Goal: Task Accomplishment & Management: Use online tool/utility

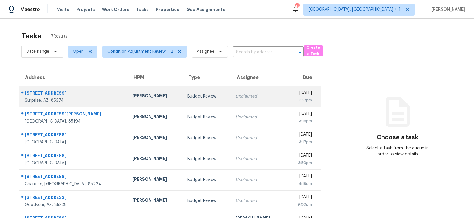
click at [198, 100] on td "Budget Review" at bounding box center [206, 96] width 48 height 21
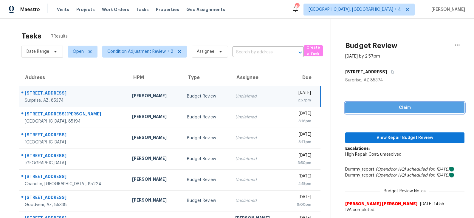
click at [392, 110] on span "Claim" at bounding box center [405, 107] width 110 height 7
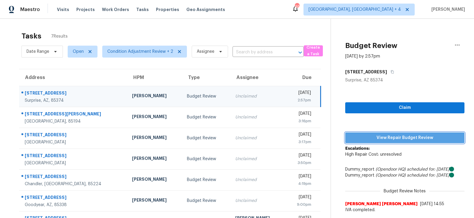
click at [390, 138] on span "View Repair Budget Review" at bounding box center [405, 137] width 110 height 7
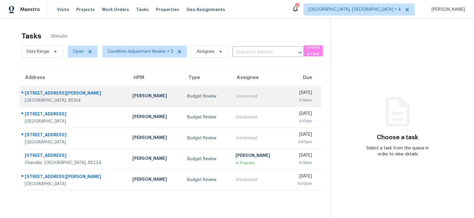
click at [187, 97] on div "Budget Review" at bounding box center [206, 96] width 39 height 6
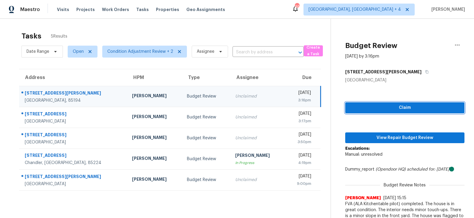
click at [409, 107] on span "Claim" at bounding box center [405, 107] width 110 height 7
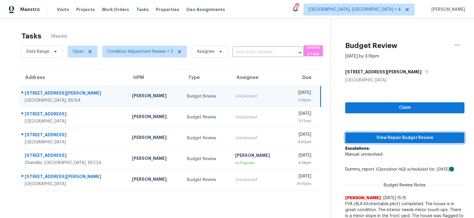
click at [393, 135] on span "View Repair Budget Review" at bounding box center [405, 137] width 110 height 7
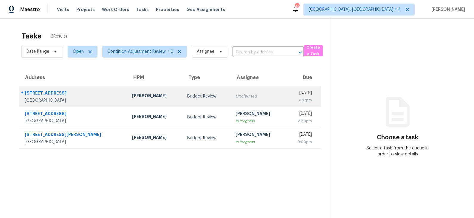
click at [235, 98] on div "Unclaimed" at bounding box center [258, 96] width 46 height 6
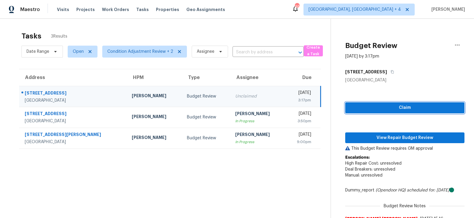
click at [387, 109] on span "Claim" at bounding box center [405, 107] width 110 height 7
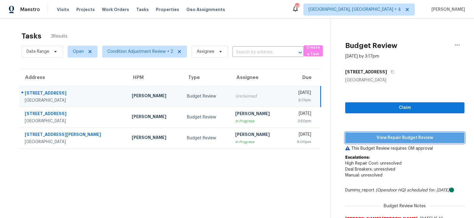
click at [385, 136] on span "View Repair Budget Review" at bounding box center [405, 137] width 110 height 7
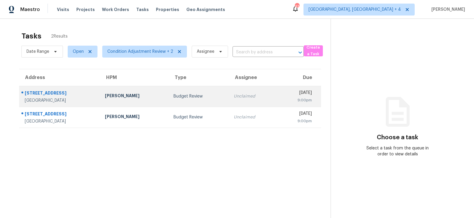
click at [173, 95] on div "Budget Review" at bounding box center [198, 96] width 51 height 6
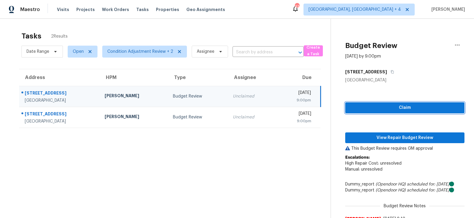
click at [387, 104] on span "Claim" at bounding box center [405, 107] width 110 height 7
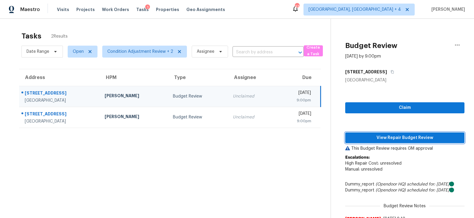
click at [391, 136] on span "View Repair Budget Review" at bounding box center [405, 137] width 110 height 7
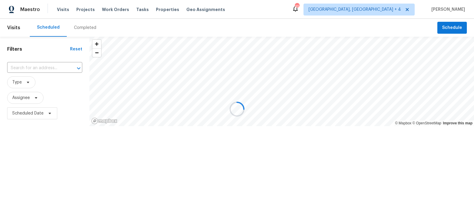
click at [394, 8] on div at bounding box center [237, 109] width 474 height 218
click at [394, 8] on span "Prescott, AZ + 4" at bounding box center [354, 10] width 92 height 6
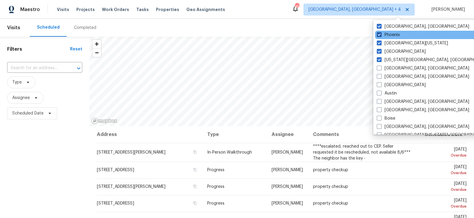
click at [392, 37] on label "Phoenix" at bounding box center [388, 35] width 23 height 6
click at [380, 36] on input "Phoenix" at bounding box center [379, 34] width 4 height 4
checkbox input "false"
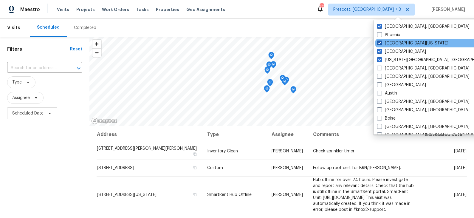
click at [391, 45] on label "Northern Colorado" at bounding box center [412, 43] width 71 height 6
click at [381, 44] on input "Northern Colorado" at bounding box center [379, 42] width 4 height 4
checkbox input "false"
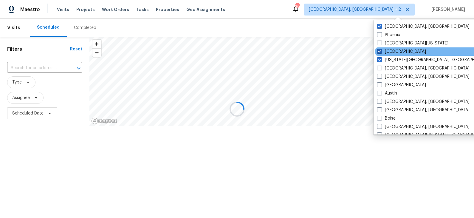
click at [390, 49] on label "Denver" at bounding box center [401, 52] width 49 height 6
click at [381, 49] on input "Denver" at bounding box center [379, 51] width 4 height 4
checkbox input "false"
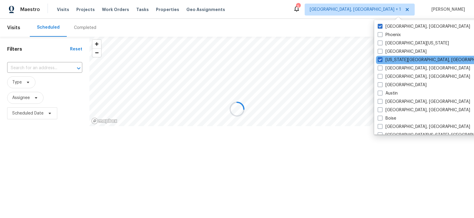
click at [390, 56] on div "Colorado Springs, CO" at bounding box center [436, 60] width 120 height 8
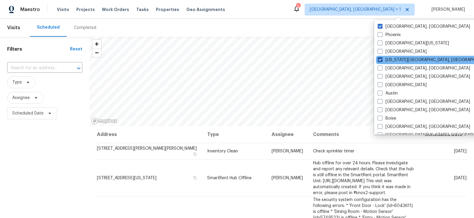
click at [389, 59] on label "Colorado Springs, CO" at bounding box center [434, 60] width 115 height 6
click at [381, 59] on input "Colorado Springs, CO" at bounding box center [379, 59] width 4 height 4
checkbox input "false"
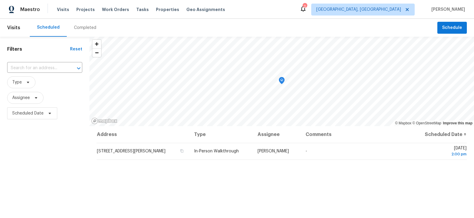
click at [345, 24] on div "Scheduled Completed" at bounding box center [233, 28] width 407 height 18
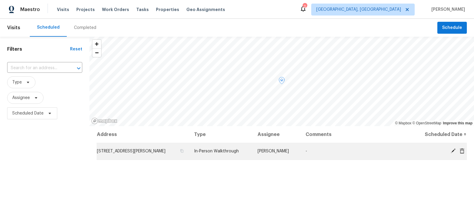
click at [453, 150] on icon at bounding box center [452, 150] width 5 height 5
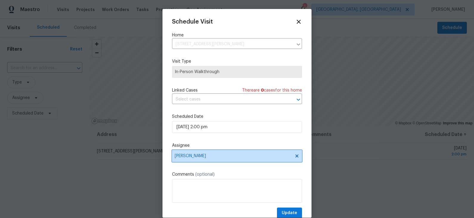
click at [210, 155] on span "[PERSON_NAME]" at bounding box center [233, 155] width 117 height 5
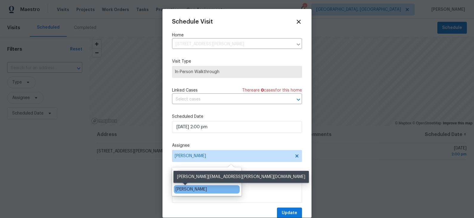
type input "eri"
click at [191, 189] on div "Eric Scott" at bounding box center [190, 189] width 31 height 6
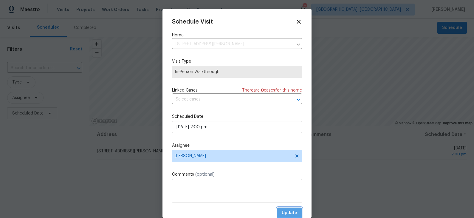
click at [290, 211] on span "Update" at bounding box center [289, 212] width 15 height 7
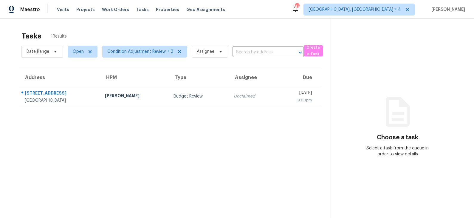
click at [173, 97] on div "Budget Review" at bounding box center [198, 96] width 51 height 6
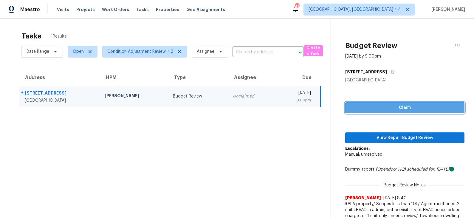
click at [399, 108] on span "Claim" at bounding box center [405, 107] width 110 height 7
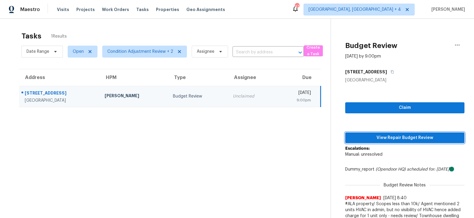
click at [387, 138] on span "View Repair Budget Review" at bounding box center [405, 137] width 110 height 7
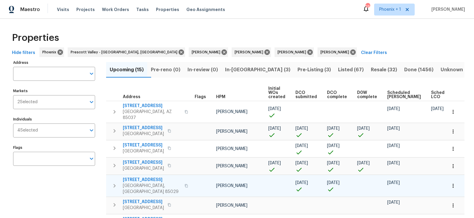
click at [144, 177] on span "3429 W Dahlia Dr" at bounding box center [152, 180] width 58 height 6
click at [150, 177] on span "3429 W Dahlia Dr" at bounding box center [152, 180] width 58 height 6
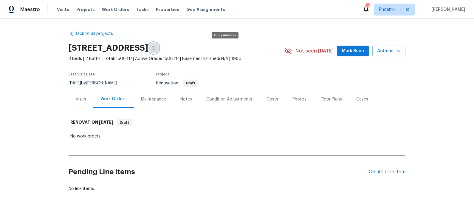
click at [155, 46] on icon "button" at bounding box center [154, 48] width 4 height 4
click at [218, 99] on div "Condition Adjustments" at bounding box center [229, 99] width 46 height 6
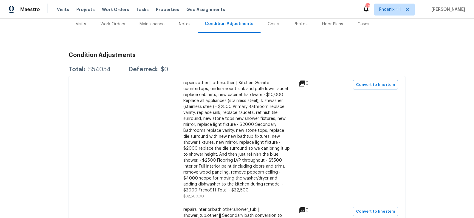
scroll to position [76, 0]
click at [114, 22] on div "Work Orders" at bounding box center [112, 24] width 25 height 6
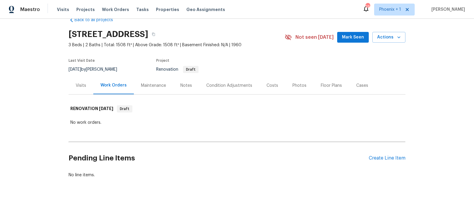
click at [218, 84] on div "Condition Adjustments" at bounding box center [229, 86] width 46 height 6
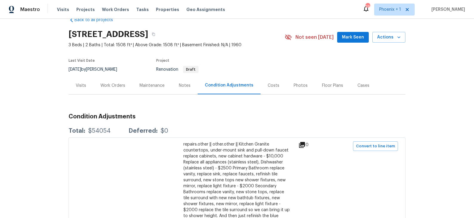
scroll to position [76, 0]
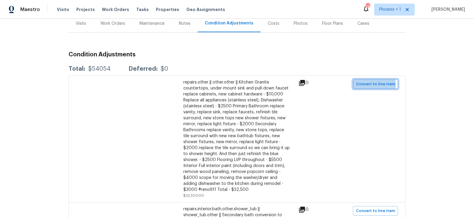
click at [366, 85] on span "Convert to line item" at bounding box center [375, 84] width 39 height 7
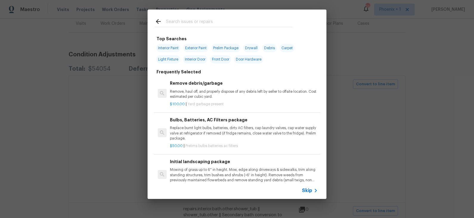
click at [309, 192] on span "Skip" at bounding box center [307, 190] width 10 height 6
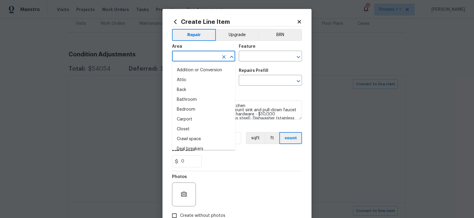
click at [211, 54] on input "text" at bounding box center [195, 56] width 46 height 9
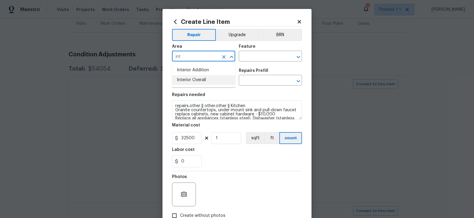
click at [202, 77] on li "Interior Overall" at bounding box center [203, 80] width 63 height 10
type input "Interior Overall"
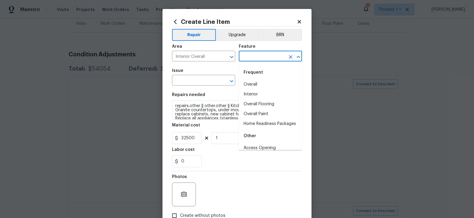
click at [259, 56] on input "text" at bounding box center [262, 56] width 46 height 9
click at [251, 83] on li "Overall" at bounding box center [270, 85] width 63 height 10
type input "Overall"
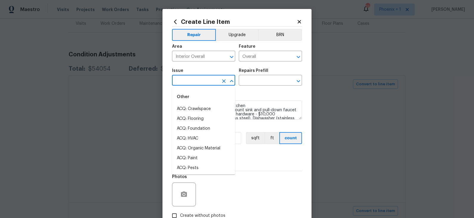
click at [217, 80] on input "text" at bounding box center [195, 80] width 46 height 9
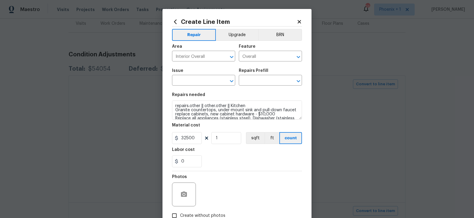
click at [236, 72] on div "Issue ​ Repairs Prefill ​" at bounding box center [237, 77] width 130 height 24
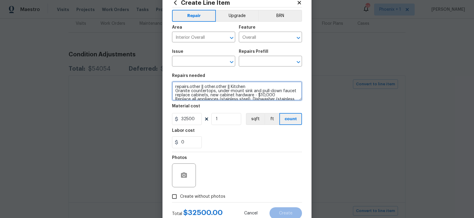
scroll to position [87, 0]
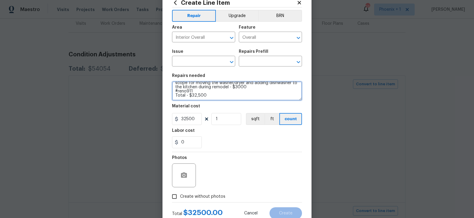
drag, startPoint x: 175, startPoint y: 87, endPoint x: 204, endPoint y: 119, distance: 43.5
click at [204, 119] on section "Repairs needed repairs.other || other.other || Kitchen Granite countertops, und…" at bounding box center [237, 111] width 130 height 82
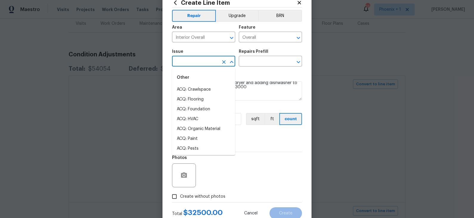
click at [206, 63] on input "text" at bounding box center [195, 61] width 46 height 9
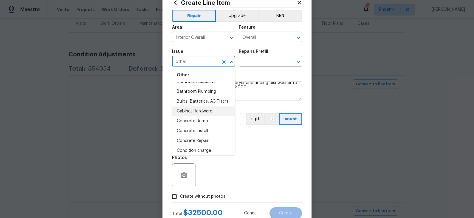
scroll to position [131, 0]
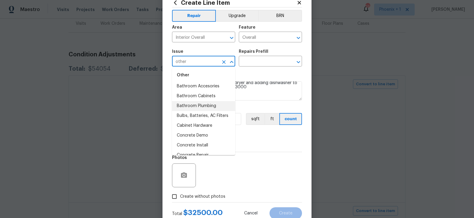
click at [205, 105] on li "Bathroom Plumbing" at bounding box center [203, 106] width 63 height 10
type input "Bathroom Plumbing"
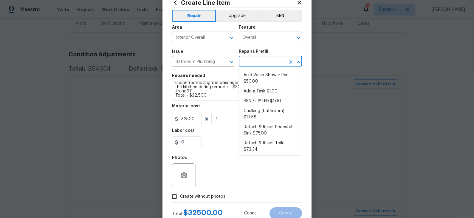
click at [264, 63] on input "text" at bounding box center [262, 61] width 46 height 9
click at [174, 196] on input "Create without photos" at bounding box center [174, 196] width 11 height 11
checkbox input "true"
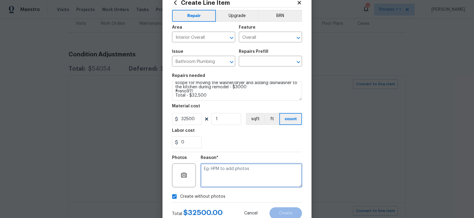
click at [231, 168] on textarea at bounding box center [251, 175] width 101 height 24
type textarea "na"
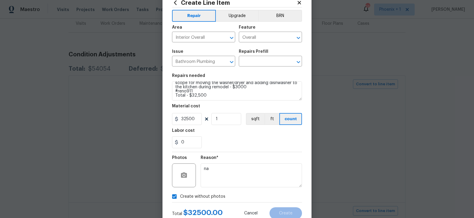
click at [255, 144] on div "0" at bounding box center [237, 142] width 130 height 12
click at [260, 58] on input "text" at bounding box center [262, 61] width 46 height 9
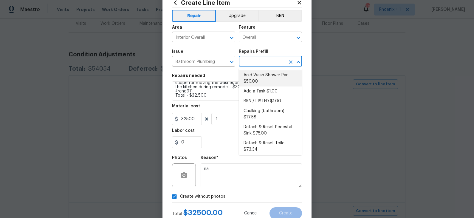
click at [261, 75] on li "Acid Wash Shower Pan $50.00" at bounding box center [270, 78] width 63 height 16
type input "Plumbing"
type textarea "Prep and acid wash/deep clean the shower pan."
type input "Acid Wash Shower Pan $50.00"
type input "50"
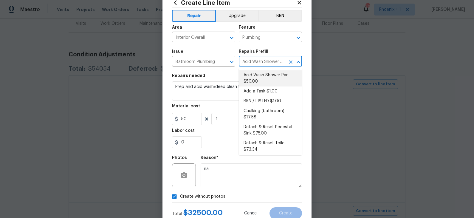
scroll to position [0, 0]
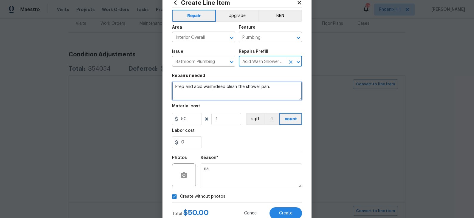
click at [207, 89] on textarea "Prep and acid wash/deep clean the shower pan." at bounding box center [237, 90] width 130 height 19
paste textarea "repairs.other || other.other || Kitchen Granite countertops, under-mount sink a…"
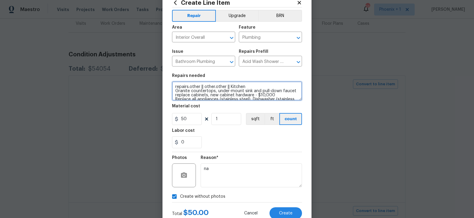
scroll to position [85, 0]
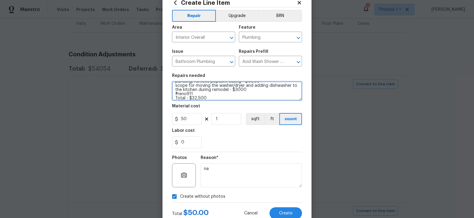
type textarea "repairs.other || other.other || Kitchen Granite countertops, under-mount sink a…"
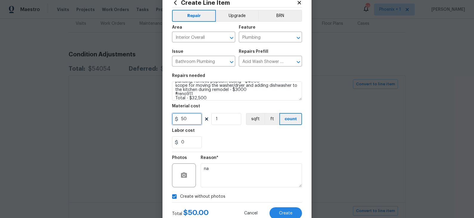
click at [189, 120] on input "50" at bounding box center [187, 119] width 30 height 12
type input "75"
click at [226, 139] on div "0" at bounding box center [237, 142] width 130 height 12
click at [282, 212] on span "Create" at bounding box center [285, 213] width 13 height 4
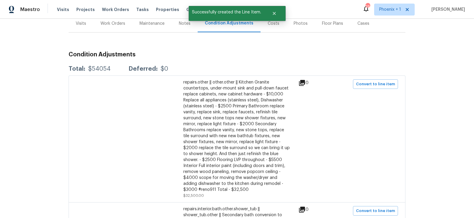
click at [111, 24] on div "Work Orders" at bounding box center [112, 24] width 25 height 6
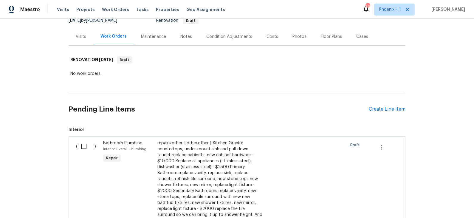
scroll to position [63, 0]
click at [231, 35] on div "Condition Adjustments" at bounding box center [229, 36] width 46 height 6
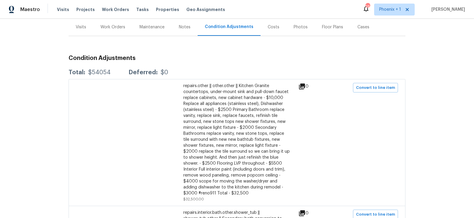
scroll to position [73, 0]
click at [110, 26] on div "Work Orders" at bounding box center [112, 26] width 25 height 6
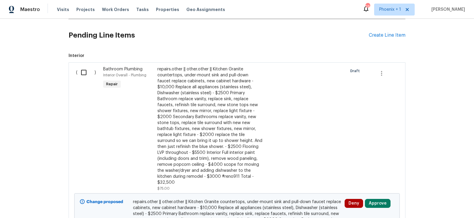
scroll to position [137, 0]
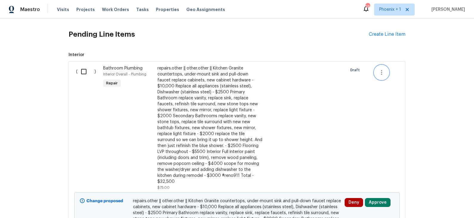
click at [382, 72] on icon "button" at bounding box center [381, 72] width 7 height 7
click at [327, 97] on div at bounding box center [237, 109] width 474 height 218
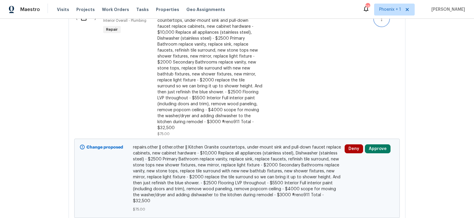
scroll to position [192, 0]
click at [215, 94] on div "repairs.other || other.other || Kitchen Granite countertops, under-mount sink a…" at bounding box center [209, 70] width 105 height 119
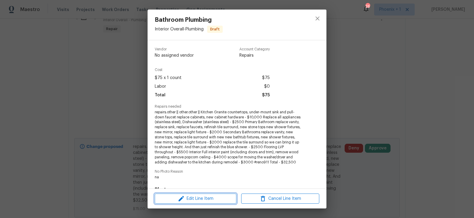
click at [203, 199] on span "Edit Line Item" at bounding box center [195, 198] width 78 height 7
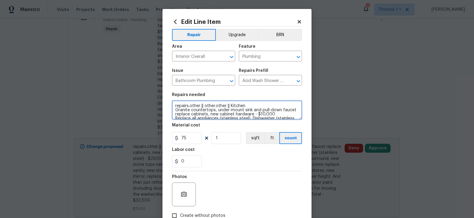
drag, startPoint x: 230, startPoint y: 106, endPoint x: 174, endPoint y: 108, distance: 56.3
click at [174, 108] on textarea "repairs.other || other.other || Kitchen Granite countertops, under-mount sink a…" at bounding box center [237, 109] width 130 height 19
click at [274, 114] on textarea "Kitchen Granite countertops, under-mount sink and pull-down faucet replace cabi…" at bounding box center [237, 109] width 130 height 19
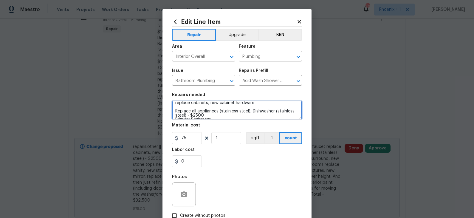
scroll to position [15, 0]
click at [216, 113] on textarea "Kitchen Granite countertops, under-mount sink and pull-down faucet replace cabi…" at bounding box center [237, 109] width 130 height 19
click at [215, 108] on textarea "Kitchen Granite countertops, under-mount sink and pull-down faucet replace cabi…" at bounding box center [237, 109] width 130 height 19
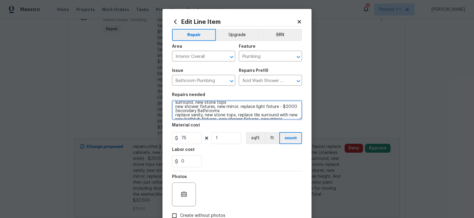
scroll to position [46, 0]
click at [295, 107] on textarea "Kitchen Granite countertops, under-mount sink and pull-down faucet replace cabi…" at bounding box center [237, 109] width 130 height 19
click at [242, 116] on textarea "Kitchen Granite countertops, under-mount sink and pull-down faucet replace cabi…" at bounding box center [237, 109] width 130 height 19
click at [216, 114] on textarea "Kitchen Granite countertops, under-mount sink and pull-down faucet replace cabi…" at bounding box center [237, 109] width 130 height 19
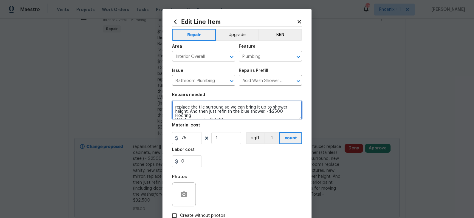
scroll to position [79, 0]
click at [282, 110] on textarea "Kitchen Granite countertops, under-mount sink and pull-down faucet replace cabi…" at bounding box center [237, 109] width 130 height 19
click at [212, 114] on textarea "Kitchen Granite countertops, under-mount sink and pull-down faucet replace cabi…" at bounding box center [237, 109] width 130 height 19
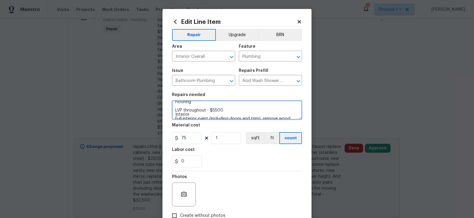
click at [226, 111] on textarea "Kitchen Granite countertops, under-mount sink and pull-down faucet replace cabi…" at bounding box center [237, 109] width 130 height 19
click at [203, 104] on textarea "Kitchen Granite countertops, under-mount sink and pull-down faucet replace cabi…" at bounding box center [237, 109] width 130 height 19
click at [196, 107] on textarea "Kitchen Granite countertops, under-mount sink and pull-down faucet replace cabi…" at bounding box center [237, 109] width 130 height 19
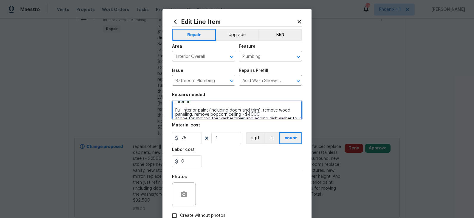
click at [263, 112] on textarea "Kitchen Granite countertops, under-mount sink and pull-down faucet replace cabi…" at bounding box center [237, 109] width 130 height 19
click at [260, 115] on textarea "Kitchen Granite countertops, under-mount sink and pull-down faucet replace cabi…" at bounding box center [237, 109] width 130 height 19
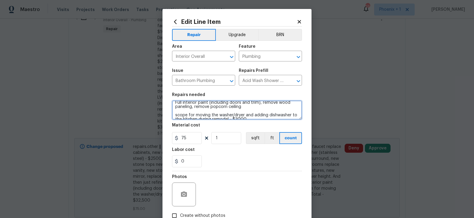
scroll to position [124, 0]
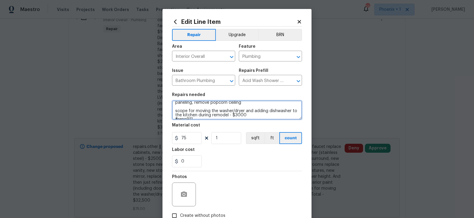
click at [251, 116] on textarea "Kitchen Granite countertops, under-mount sink and pull-down faucet replace cabi…" at bounding box center [237, 109] width 130 height 19
click at [211, 116] on textarea "Kitchen Granite countertops, under-mount sink and pull-down faucet replace cabi…" at bounding box center [237, 109] width 130 height 19
type textarea "Kitchen Granite countertops, under-mount sink and pull-down faucet replace cabi…"
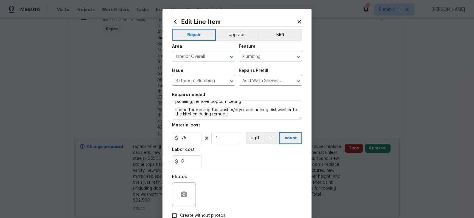
click at [227, 164] on div "0" at bounding box center [237, 161] width 130 height 12
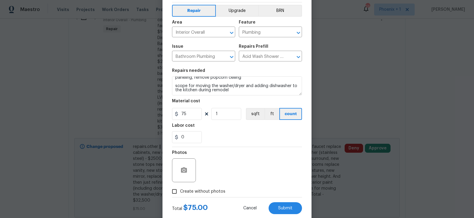
scroll to position [36, 0]
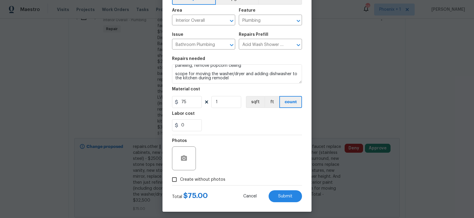
click at [175, 180] on input "Create without photos" at bounding box center [174, 179] width 11 height 11
checkbox input "true"
click at [279, 196] on span "Submit" at bounding box center [285, 196] width 14 height 4
type textarea "Kitchen Granite countertops, under-mount sink and pull-down faucet replace cabi…"
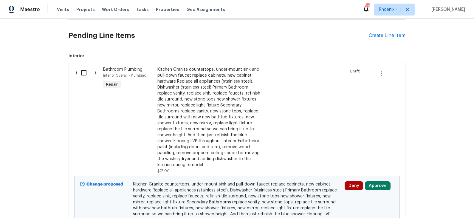
scroll to position [137, 0]
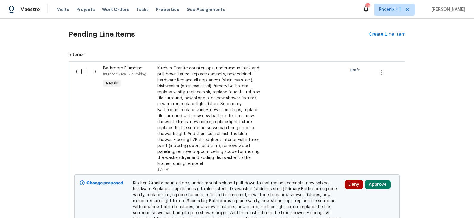
click at [303, 87] on div at bounding box center [318, 118] width 54 height 111
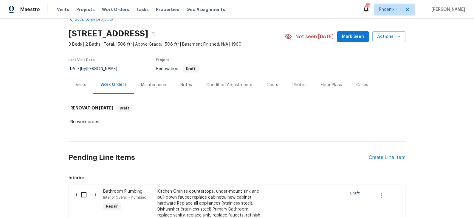
scroll to position [0, 0]
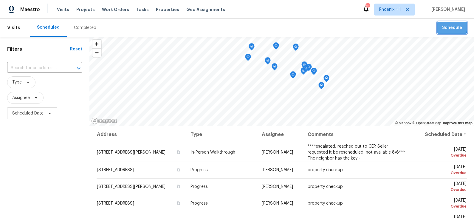
click at [446, 27] on span "Schedule" at bounding box center [452, 27] width 20 height 7
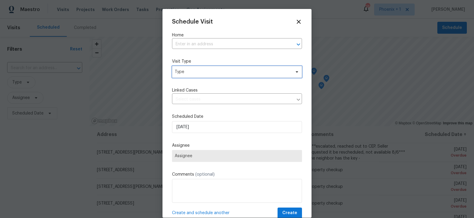
click at [226, 71] on span "Type" at bounding box center [233, 72] width 116 height 6
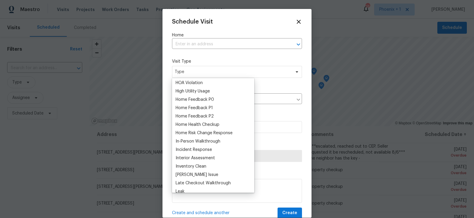
scroll to position [169, 0]
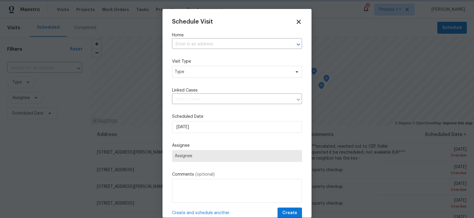
click at [299, 24] on icon at bounding box center [298, 21] width 7 height 7
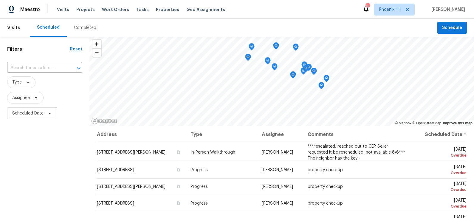
click at [82, 28] on div "Completed" at bounding box center [85, 28] width 22 height 6
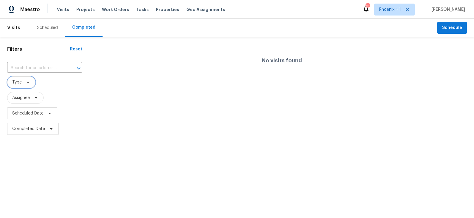
click at [28, 82] on icon at bounding box center [28, 82] width 2 height 1
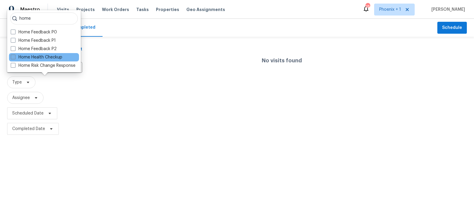
type input "home"
click at [31, 57] on label "Home Health Checkup" at bounding box center [37, 57] width 52 height 6
click at [15, 57] on input "Home Health Checkup" at bounding box center [13, 56] width 4 height 4
checkbox input "true"
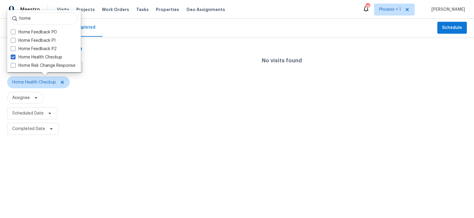
click at [210, 53] on div "No visits found" at bounding box center [281, 60] width 384 height 38
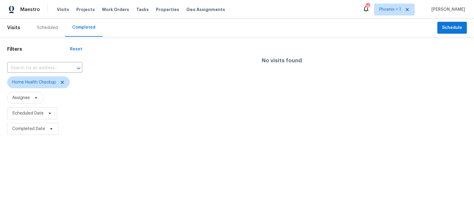
click at [49, 28] on div "Scheduled" at bounding box center [47, 28] width 21 height 6
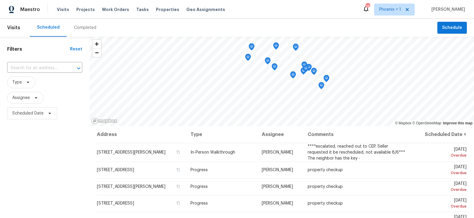
click at [86, 31] on div "Completed" at bounding box center [85, 28] width 37 height 18
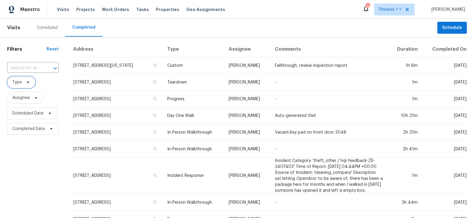
click at [27, 84] on icon at bounding box center [28, 82] width 5 height 5
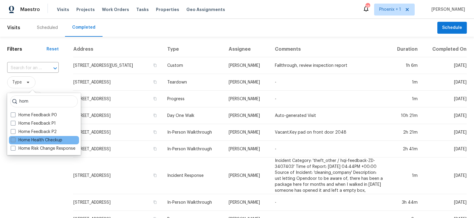
type input "hom"
click at [34, 140] on label "Home Health Checkup" at bounding box center [37, 140] width 52 height 6
click at [15, 140] on input "Home Health Checkup" at bounding box center [13, 139] width 4 height 4
checkbox input "true"
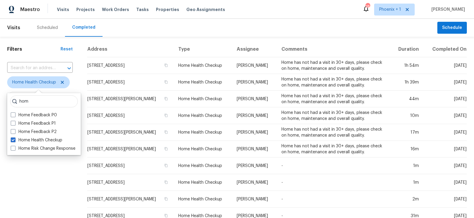
click at [23, 180] on div "Filters Reset ​ Home Health Checkup Assignee Scheduled Date Completed Date" at bounding box center [40, 222] width 80 height 370
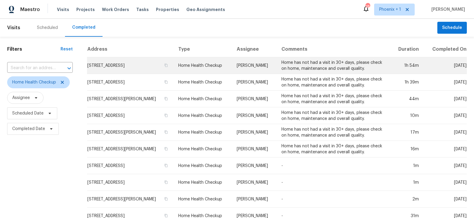
click at [271, 73] on td "Eric Scott" at bounding box center [254, 65] width 45 height 17
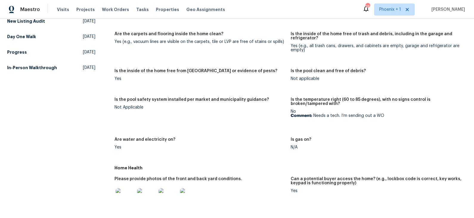
scroll to position [140, 0]
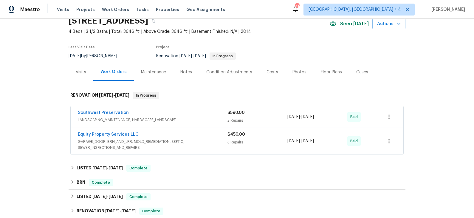
scroll to position [28, 0]
click at [199, 138] on span "GARAGE_DOOR, BRN_AND_LRR, MOLD_REMEDIATION, SEPTIC, SEWER_INSPECTIONS_AND_REPAI…" at bounding box center [153, 144] width 150 height 12
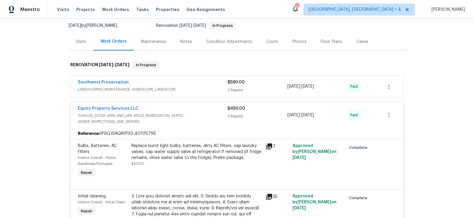
scroll to position [54, 0]
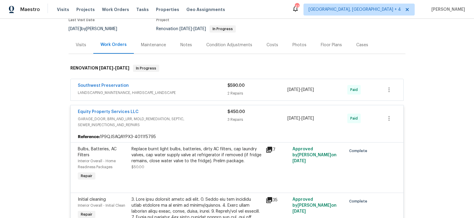
click at [207, 92] on span "LANDSCAPING_MAINTENANCE, HARDSCAPE_LANDSCAPE" at bounding box center [153, 93] width 150 height 6
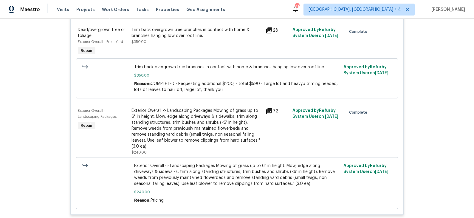
scroll to position [147, 0]
